Goal: Information Seeking & Learning: Learn about a topic

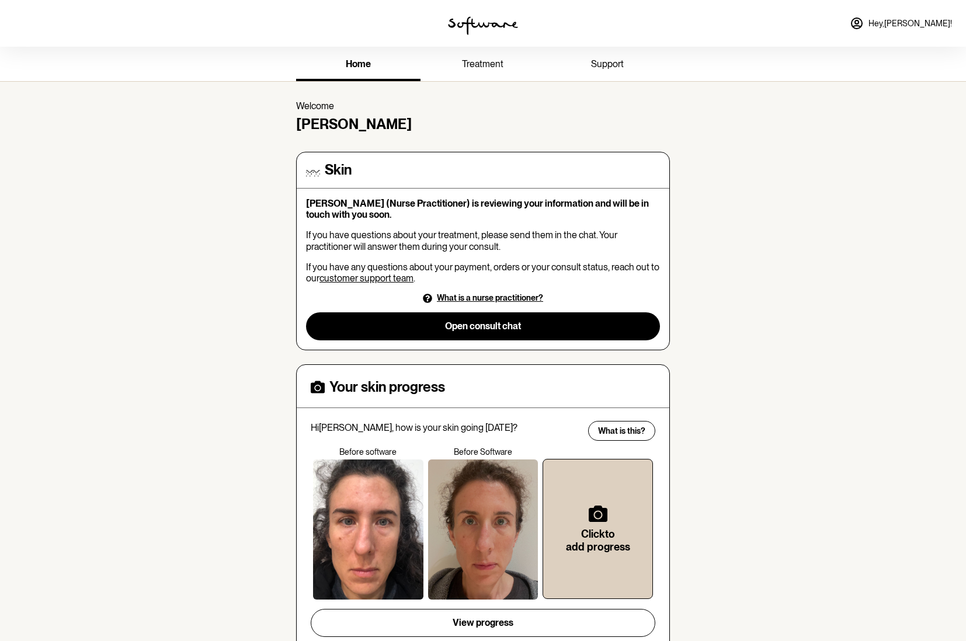
click at [486, 55] on link "treatment" at bounding box center [482, 65] width 124 height 32
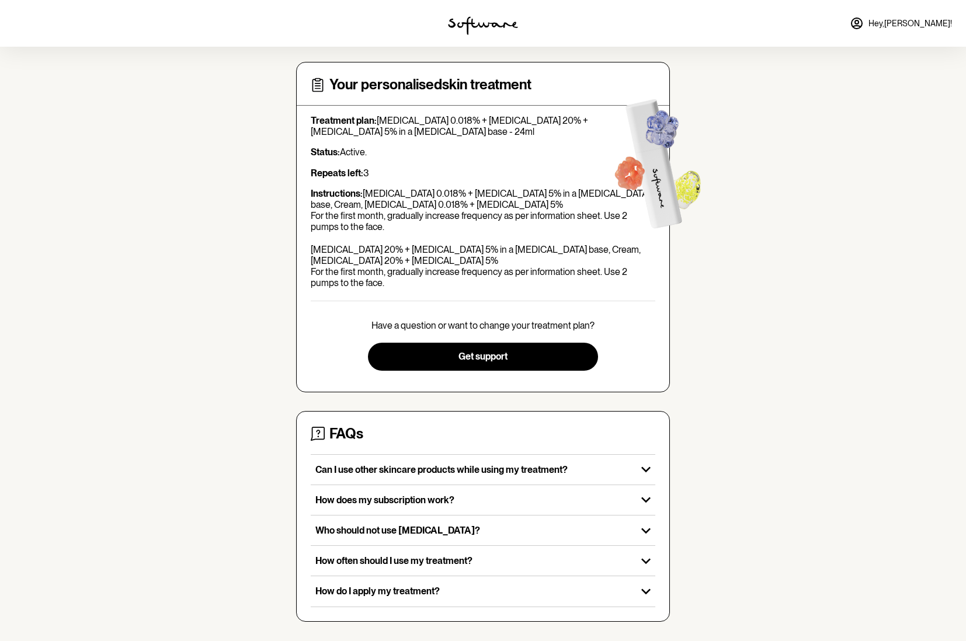
scroll to position [47, 0]
